Goal: Navigation & Orientation: Find specific page/section

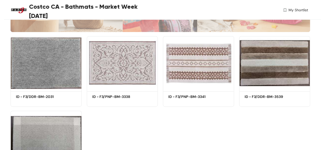
scroll to position [128, 0]
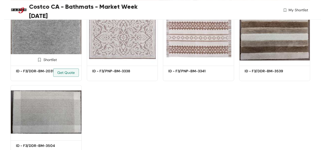
click at [58, 40] on img at bounding box center [46, 38] width 71 height 54
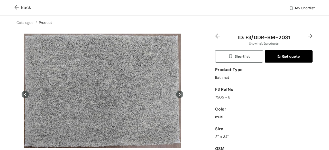
click at [16, 8] on img at bounding box center [17, 7] width 6 height 5
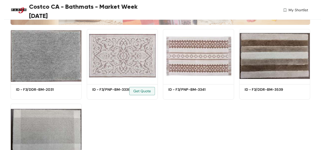
scroll to position [103, 0]
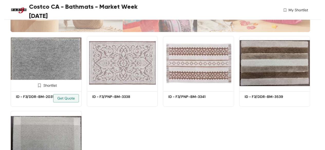
click at [54, 60] on img at bounding box center [46, 63] width 71 height 54
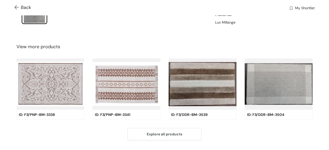
scroll to position [103, 0]
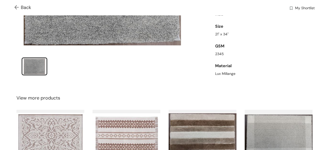
click at [15, 9] on img at bounding box center [17, 7] width 6 height 5
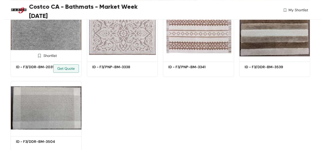
scroll to position [150, 0]
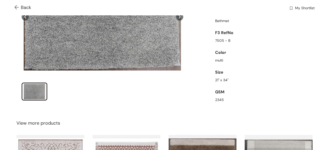
scroll to position [103, 0]
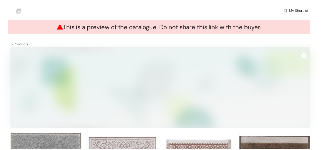
scroll to position [92, 0]
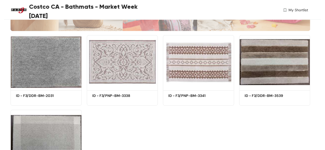
scroll to position [103, 0]
